Goal: Find specific page/section: Find specific page/section

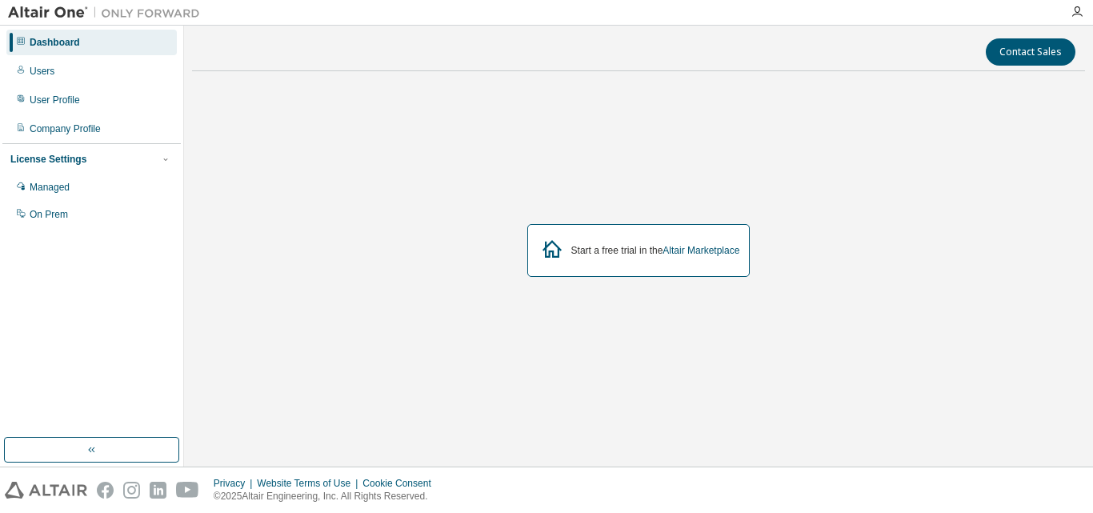
click at [73, 32] on div "Dashboard" at bounding box center [91, 43] width 170 height 26
click at [700, 252] on link "Altair Marketplace" at bounding box center [701, 250] width 77 height 11
